Goal: Transaction & Acquisition: Subscribe to service/newsletter

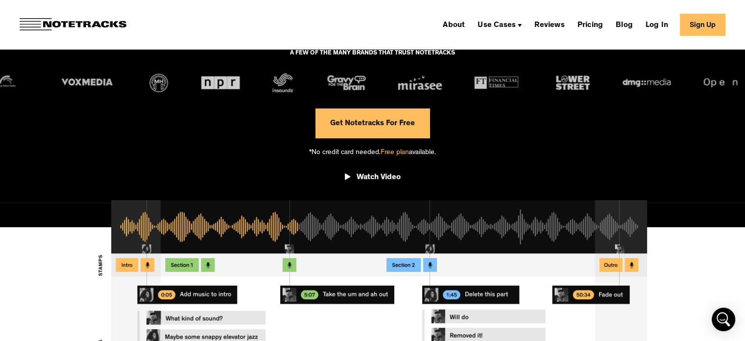
scroll to position [196, 0]
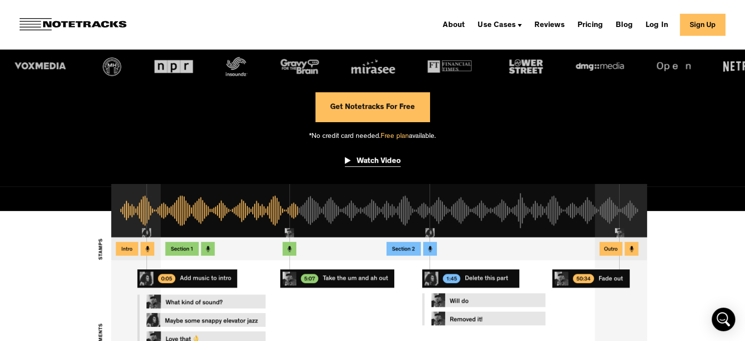
click at [385, 161] on div "Watch Video" at bounding box center [379, 161] width 44 height 10
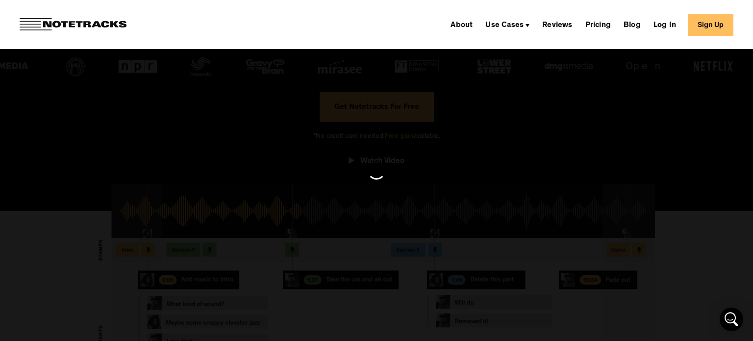
click at [621, 150] on div at bounding box center [376, 170] width 753 height 327
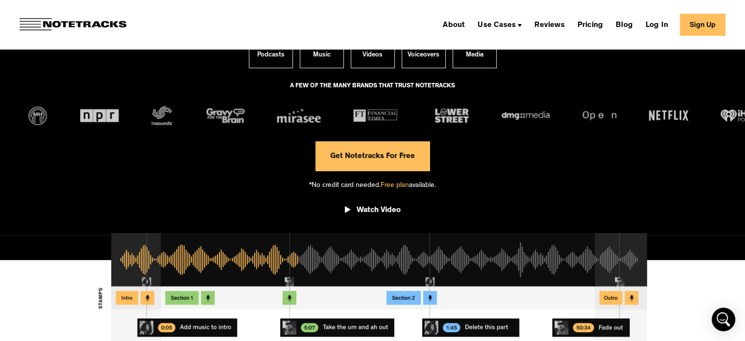
scroll to position [147, 0]
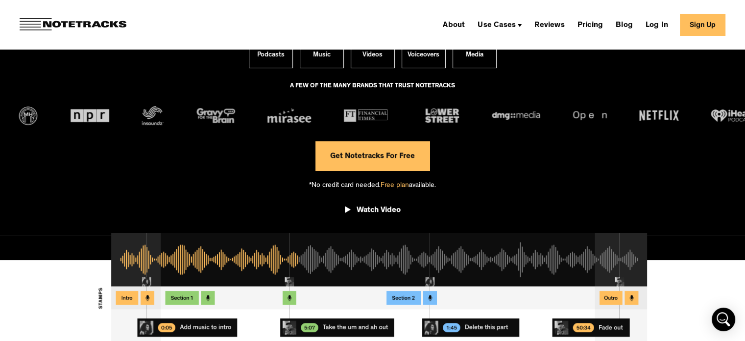
click at [405, 160] on link "Get Notetracks For Free" at bounding box center [373, 155] width 114 height 29
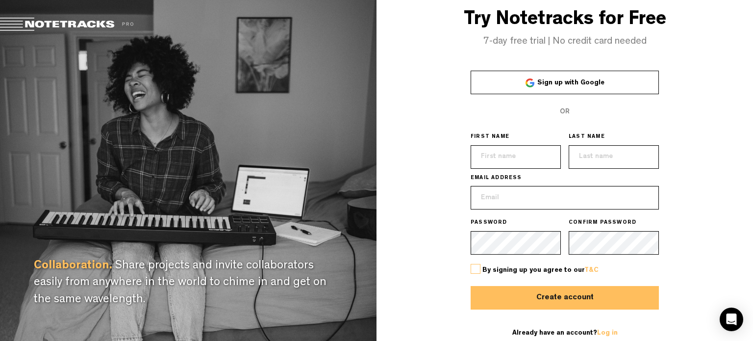
click at [564, 84] on span "Sign up with Google" at bounding box center [570, 82] width 67 height 7
click at [506, 151] on input "text" at bounding box center [515, 157] width 90 height 24
type input "[PERSON_NAME]"
type input "[EMAIL_ADDRESS][DOMAIN_NAME]"
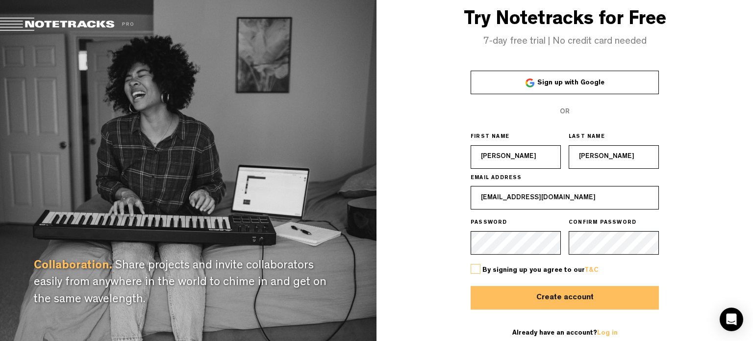
click at [473, 266] on label at bounding box center [475, 269] width 10 height 10
click at [0, 0] on input "checkbox" at bounding box center [0, 0] width 0 height 0
click at [475, 270] on label at bounding box center [475, 269] width 10 height 10
click at [0, 0] on input "checkbox" at bounding box center [0, 0] width 0 height 0
click at [483, 273] on span "By signing up you agree to our T&C" at bounding box center [540, 270] width 116 height 7
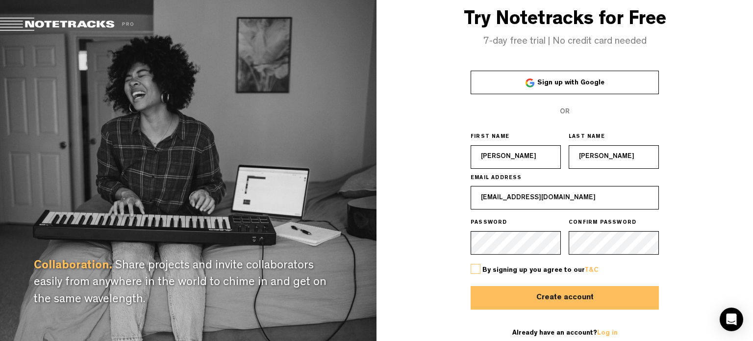
click at [478, 270] on label at bounding box center [475, 269] width 10 height 10
click at [0, 0] on input "checkbox" at bounding box center [0, 0] width 0 height 0
click at [502, 282] on div "By signing up you agree to our T&C" at bounding box center [564, 269] width 188 height 31
click at [510, 291] on button "Create account" at bounding box center [564, 298] width 188 height 24
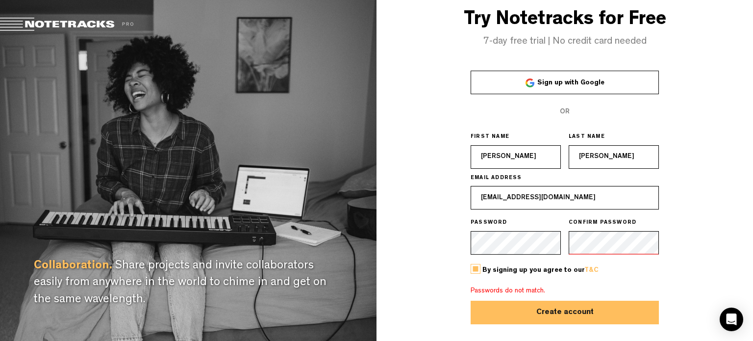
click at [451, 240] on div "Try Notetracks for Free 7-day free trial | No credit card needed Sign up with G…" at bounding box center [564, 181] width 376 height 363
click at [576, 313] on button "Create account" at bounding box center [564, 312] width 188 height 24
click at [670, 263] on div "Try Notetracks for Free 7-day free trial | No credit card needed Sign up with G…" at bounding box center [564, 181] width 376 height 363
click at [591, 313] on button "Create account" at bounding box center [564, 312] width 188 height 24
click at [533, 213] on div "PASSWORD CONFIRM PASSWORD" at bounding box center [564, 213] width 188 height 0
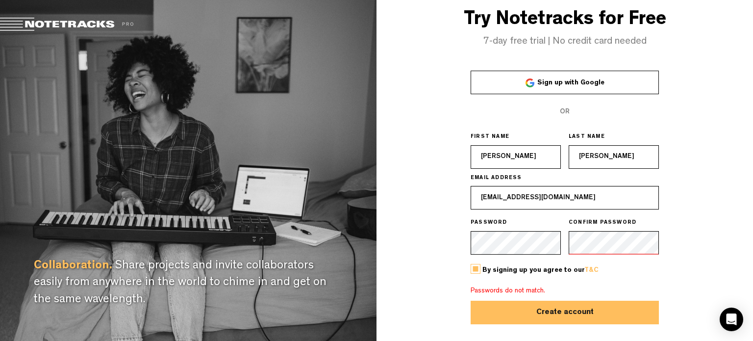
drag, startPoint x: 675, startPoint y: 272, endPoint x: 580, endPoint y: 316, distance: 104.3
click at [674, 272] on div "Try Notetracks for Free 7-day free trial | No credit card needed Sign up with G…" at bounding box center [564, 181] width 376 height 363
click at [577, 320] on button "Create account" at bounding box center [564, 312] width 188 height 24
click at [574, 315] on button "Create account" at bounding box center [564, 312] width 188 height 24
click at [568, 314] on button "Create account" at bounding box center [564, 312] width 188 height 24
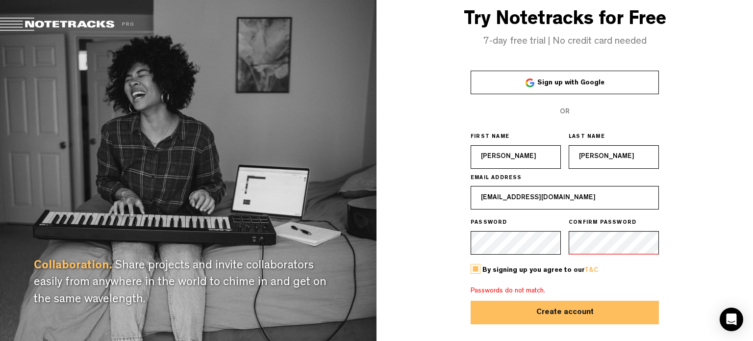
click at [460, 245] on div "Try Notetracks for Free 7-day free trial | No credit card needed Sign up with G…" at bounding box center [564, 181] width 376 height 363
click at [516, 213] on div "PASSWORD CONFIRM PASSWORD" at bounding box center [564, 213] width 188 height 0
click at [610, 317] on button "Create account" at bounding box center [564, 312] width 188 height 24
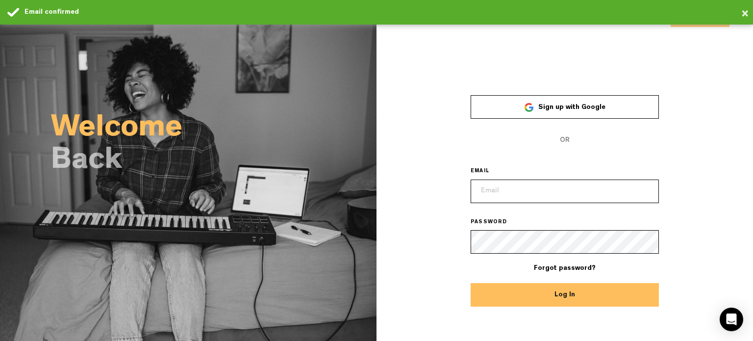
click at [568, 191] on input "email" at bounding box center [564, 191] width 188 height 24
type input "[EMAIL_ADDRESS][DOMAIN_NAME]"
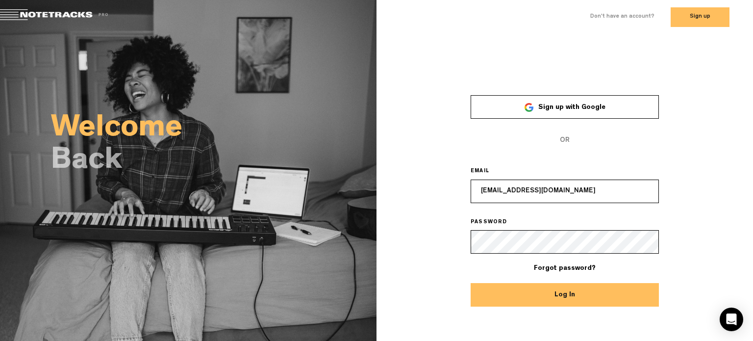
click at [603, 304] on button "Log In" at bounding box center [564, 295] width 188 height 24
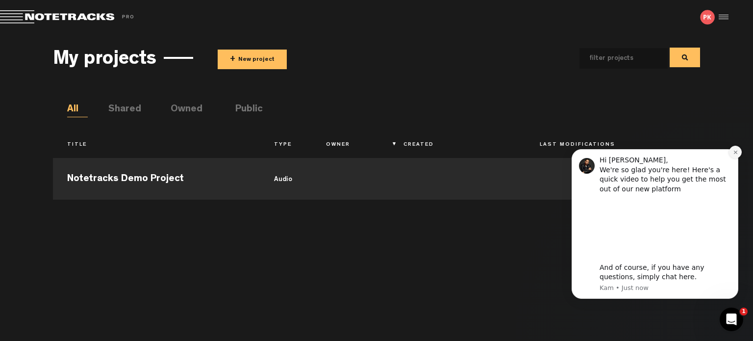
click at [735, 151] on icon "Dismiss notification" at bounding box center [734, 151] width 3 height 3
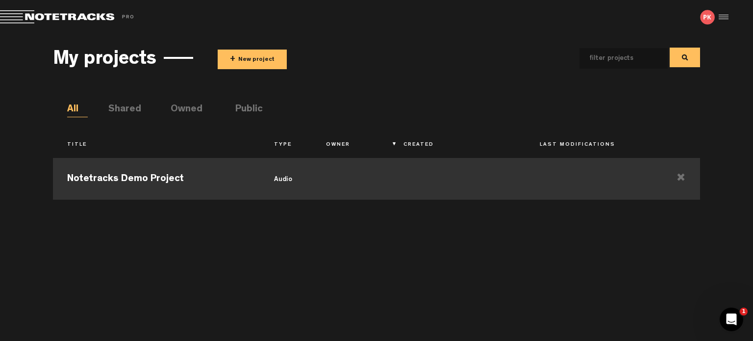
click at [278, 175] on td "audio" at bounding box center [286, 177] width 52 height 44
